Goal: Information Seeking & Learning: Check status

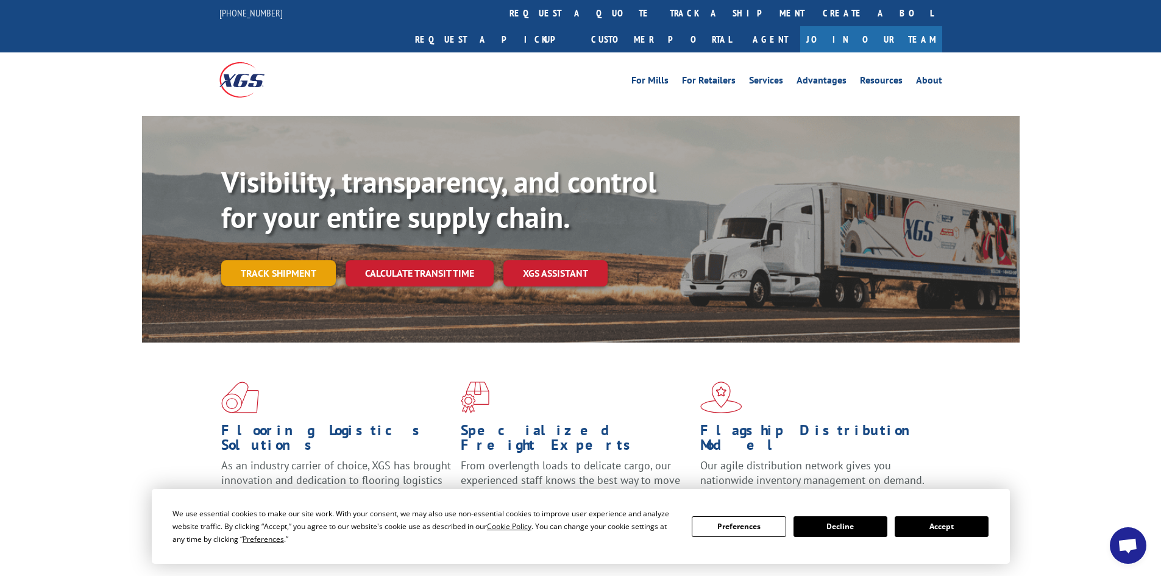
click at [314, 260] on link "Track shipment" at bounding box center [278, 273] width 115 height 26
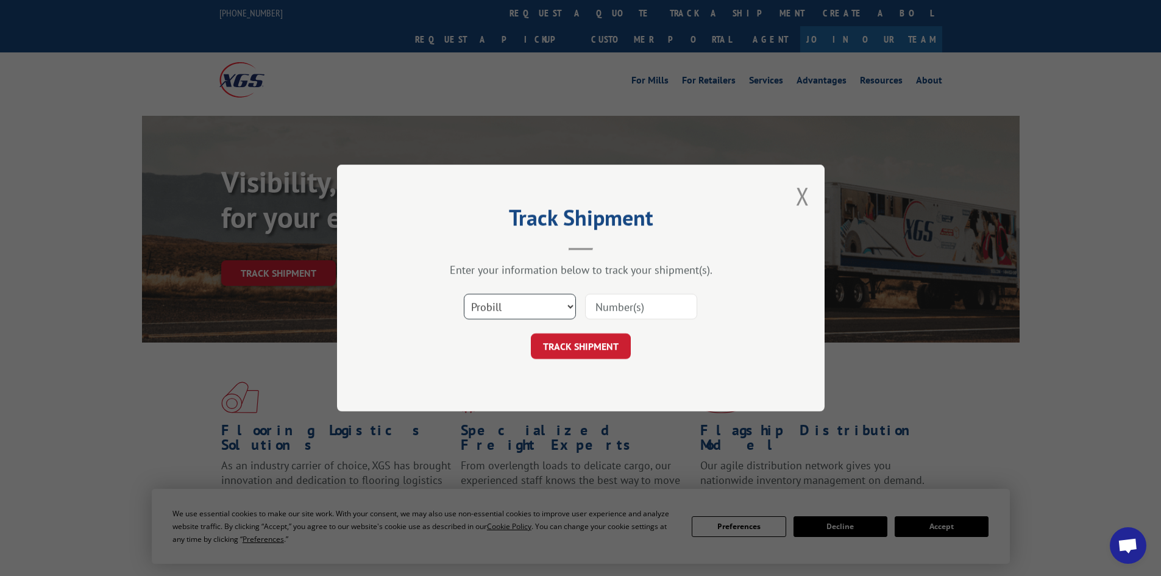
click at [510, 314] on select "Select category... Probill BOL PO" at bounding box center [520, 307] width 112 height 26
select select "po"
click at [464, 294] on select "Select category... Probill BOL PO" at bounding box center [520, 307] width 112 height 26
click at [602, 316] on input at bounding box center [641, 307] width 112 height 26
paste input "32500952"
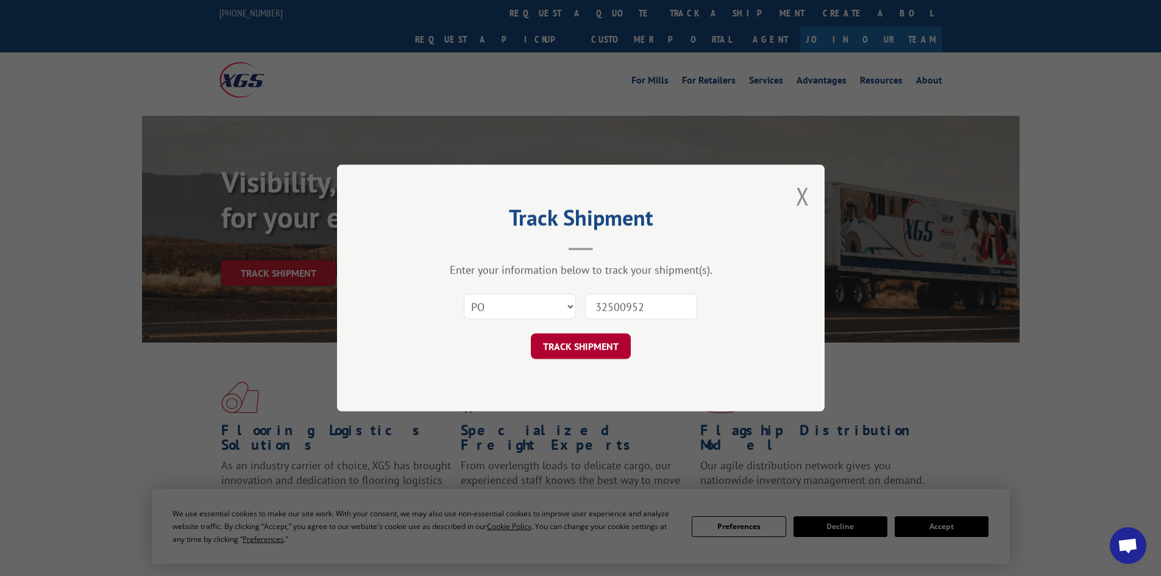
type input "32500952"
click at [609, 353] on button "TRACK SHIPMENT" at bounding box center [581, 346] width 100 height 26
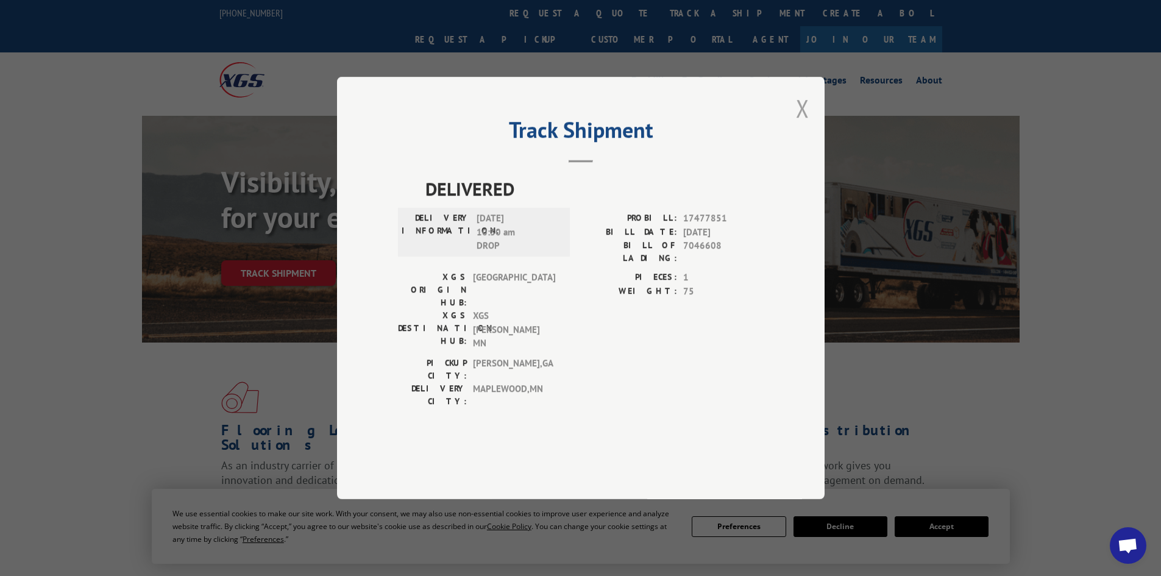
click at [803, 124] on button "Close modal" at bounding box center [802, 108] width 13 height 32
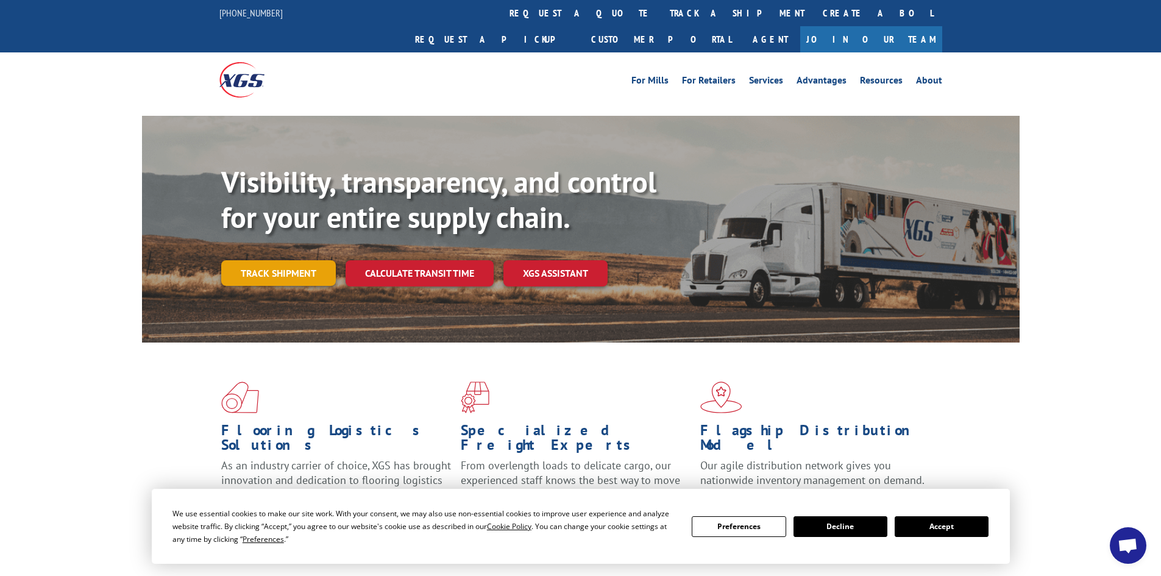
click at [272, 260] on link "Track shipment" at bounding box center [278, 273] width 115 height 26
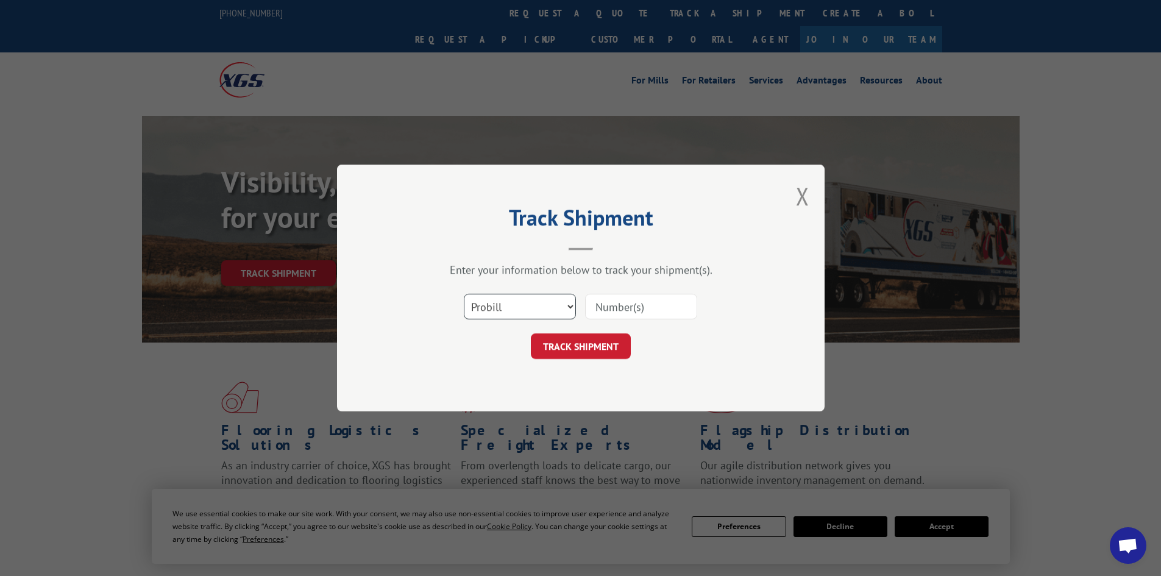
drag, startPoint x: 548, startPoint y: 305, endPoint x: 547, endPoint y: 314, distance: 8.6
click at [548, 305] on select "Select category... Probill BOL PO" at bounding box center [520, 307] width 112 height 26
select select "po"
click at [464, 294] on select "Select category... Probill BOL PO" at bounding box center [520, 307] width 112 height 26
click at [619, 310] on input at bounding box center [641, 307] width 112 height 26
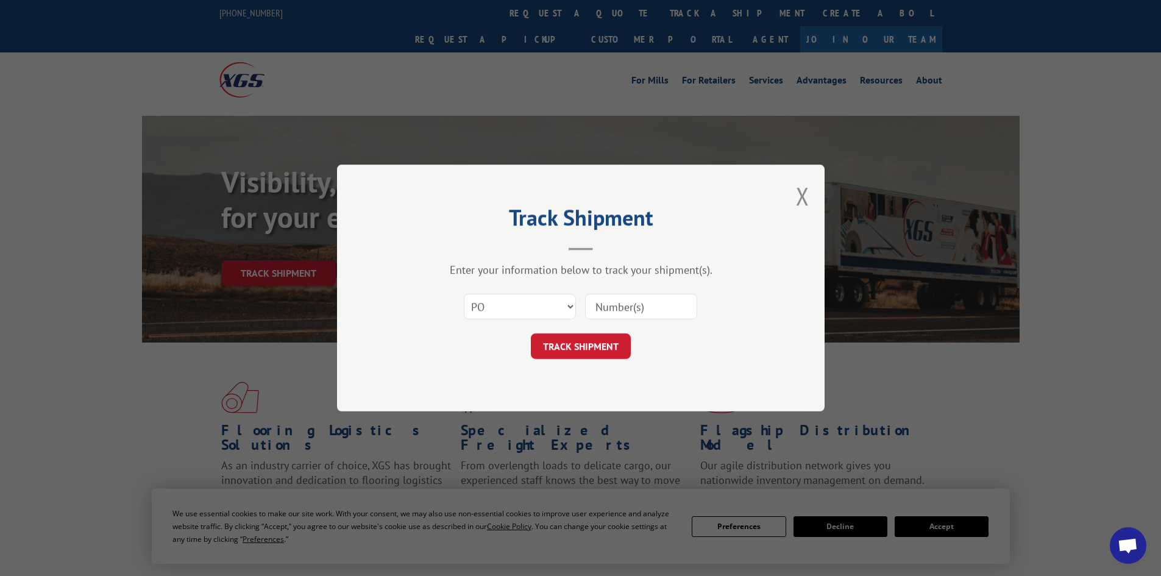
paste input "32500983"
type input "32500983"
click at [616, 358] on button "TRACK SHIPMENT" at bounding box center [581, 346] width 100 height 26
